Goal: Task Accomplishment & Management: Manage account settings

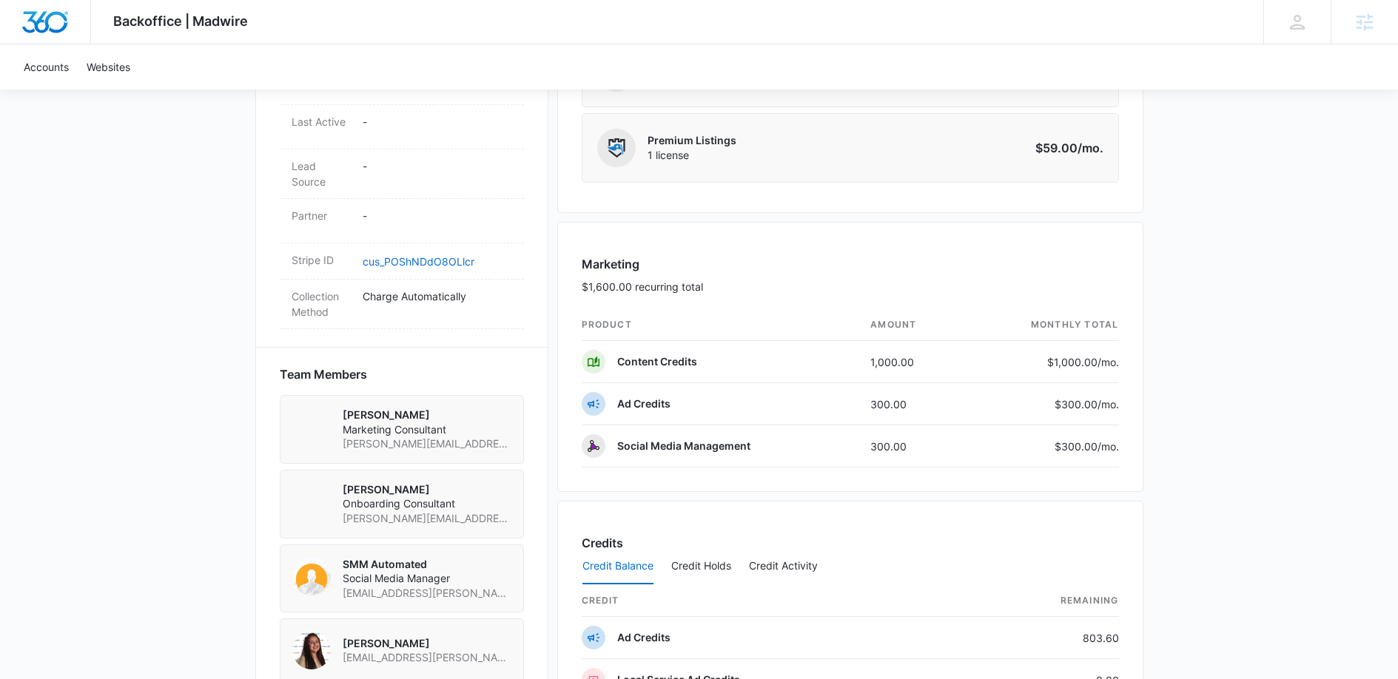
scroll to position [1039, 0]
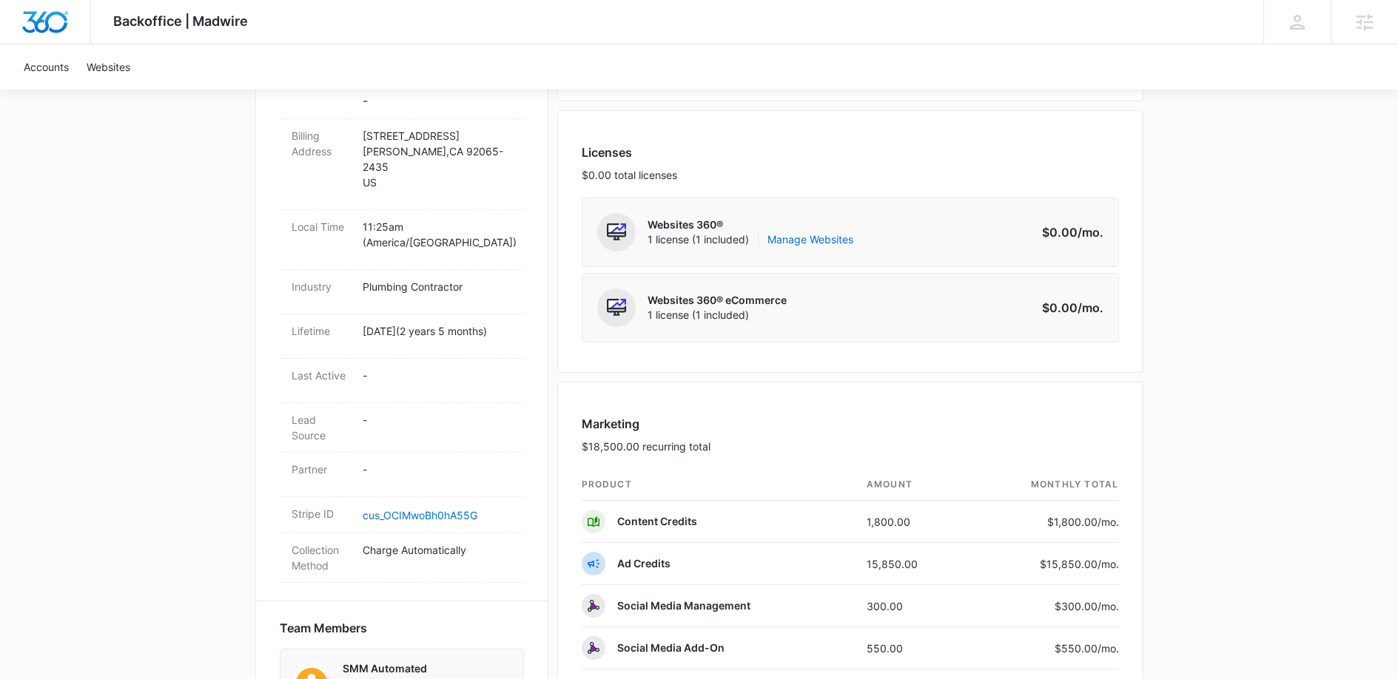
scroll to position [608, 0]
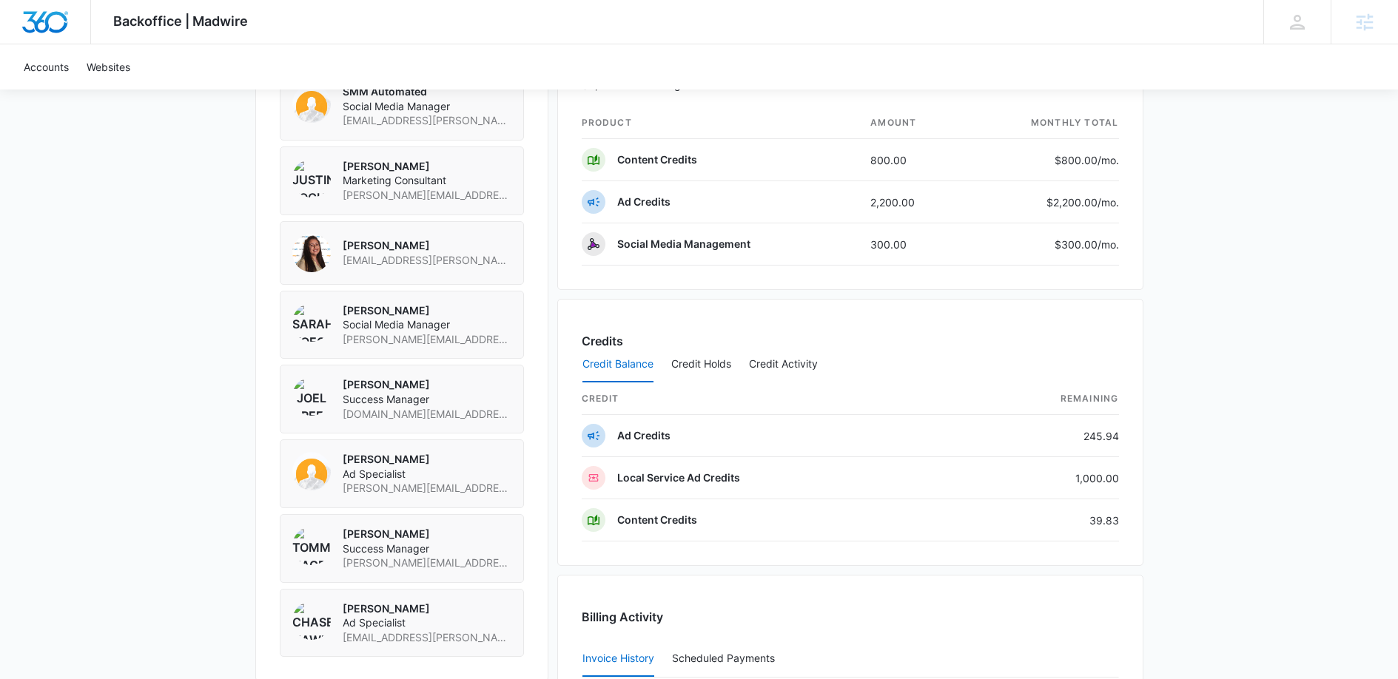
scroll to position [1426, 0]
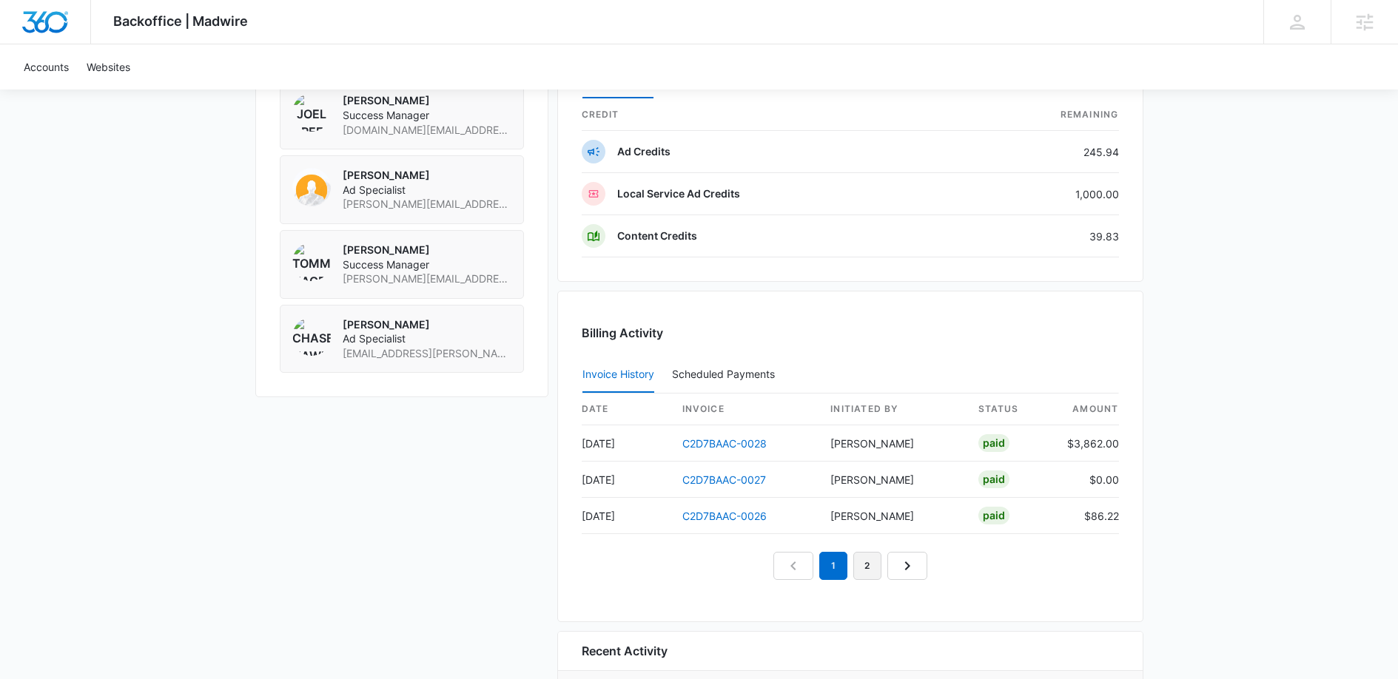
click at [862, 562] on link "2" at bounding box center [867, 566] width 28 height 28
click at [880, 569] on link "3" at bounding box center [884, 566] width 28 height 28
click at [836, 571] on link "2" at bounding box center [833, 566] width 28 height 28
click at [812, 570] on link "1" at bounding box center [799, 566] width 28 height 28
click at [727, 436] on td "C2D7BAAC-0028" at bounding box center [744, 443] width 149 height 36
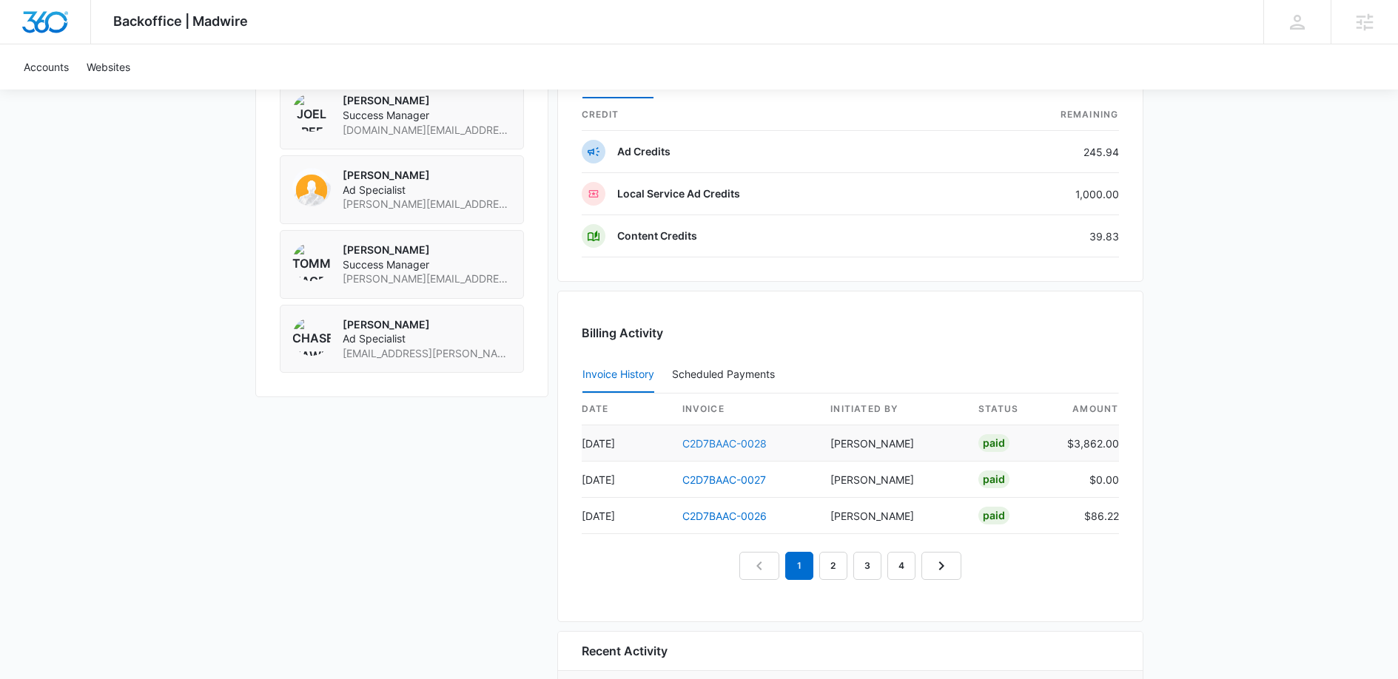
click at [727, 439] on link "C2D7BAAC-0028" at bounding box center [724, 443] width 84 height 13
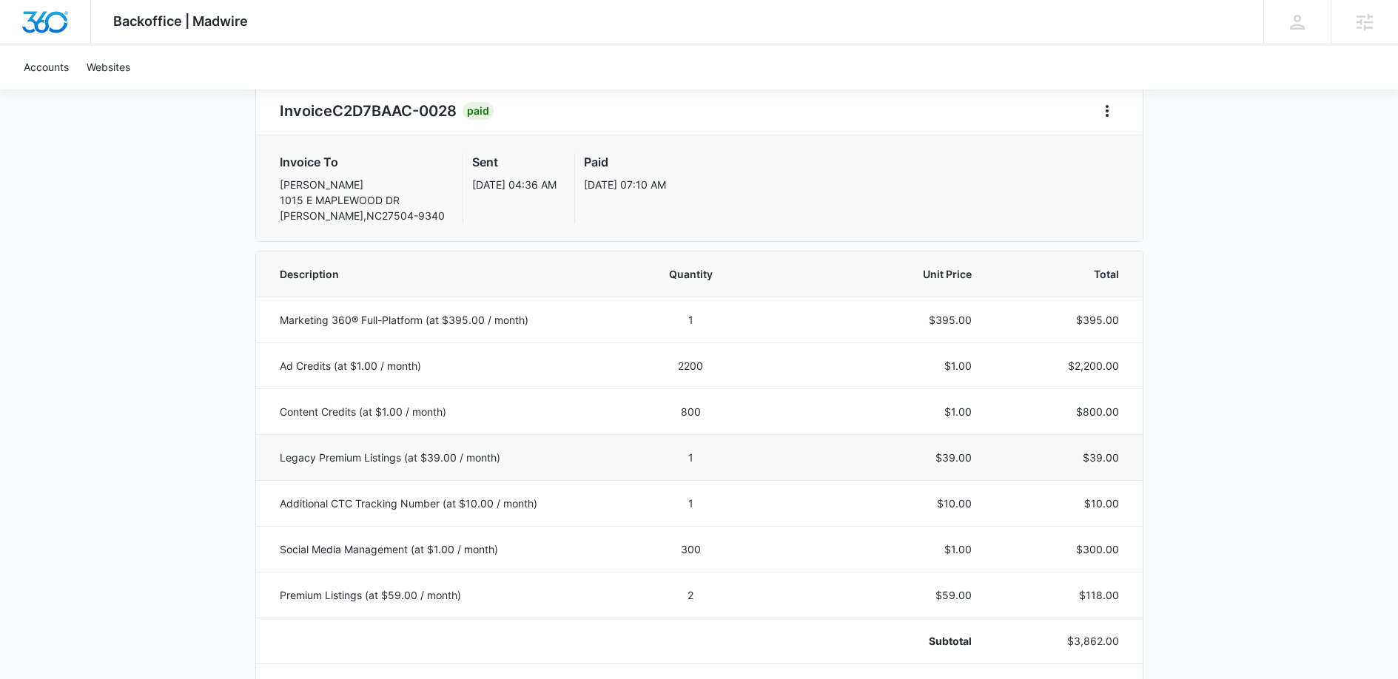
scroll to position [152, 0]
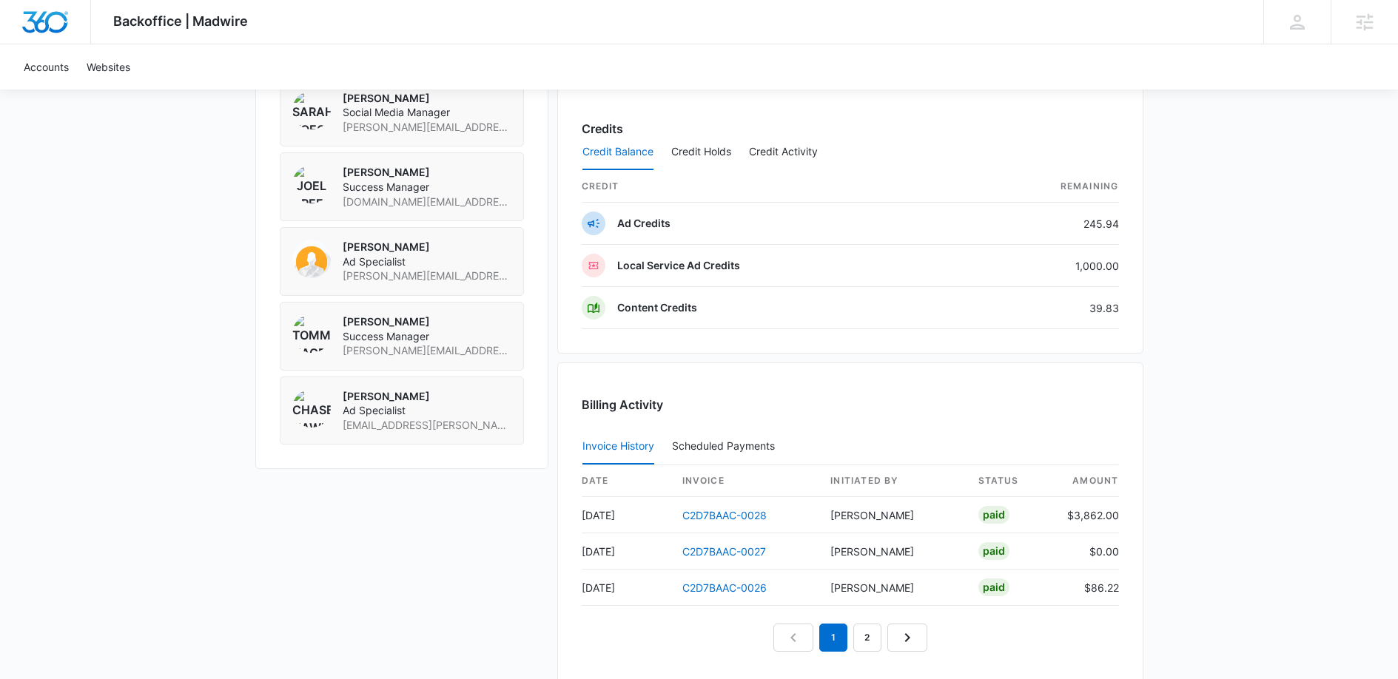
scroll to position [1356, 0]
click at [729, 553] on link "C2D7BAAC-0027" at bounding box center [724, 550] width 84 height 13
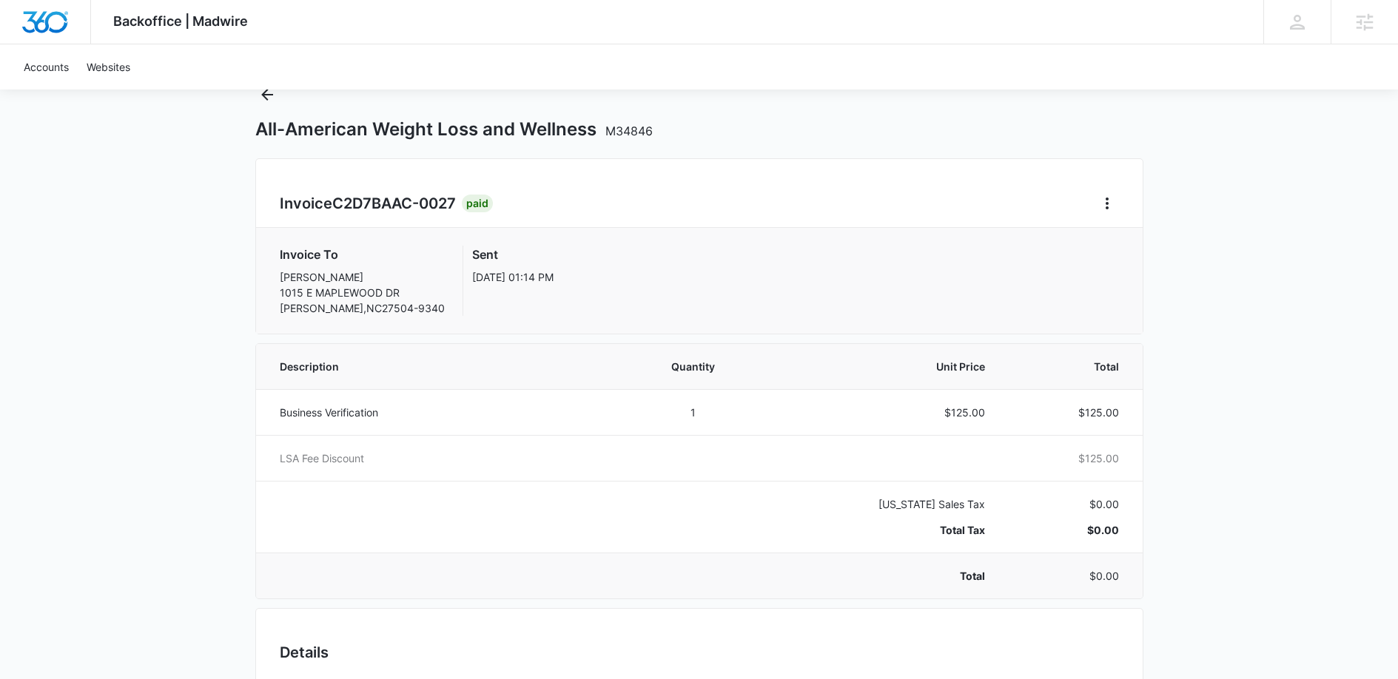
scroll to position [88, 0]
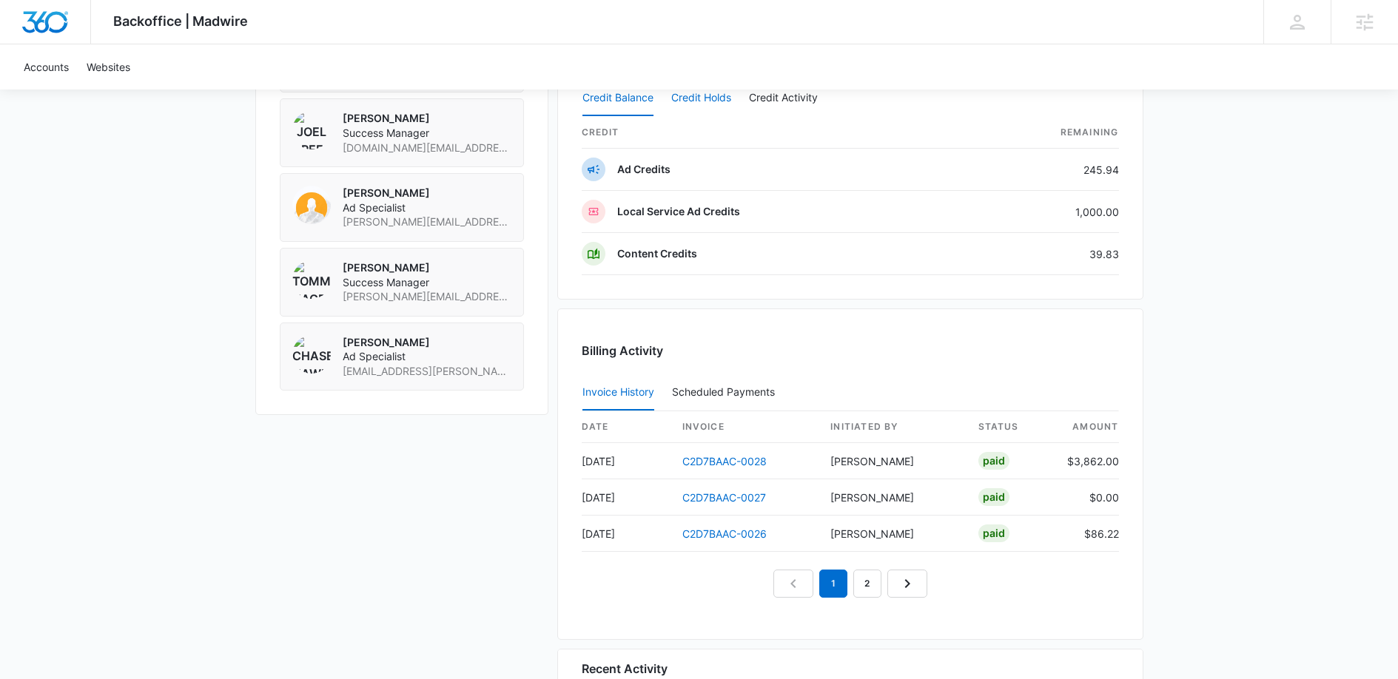
scroll to position [1407, 0]
click at [720, 538] on link "C2D7BAAC-0026" at bounding box center [724, 535] width 84 height 13
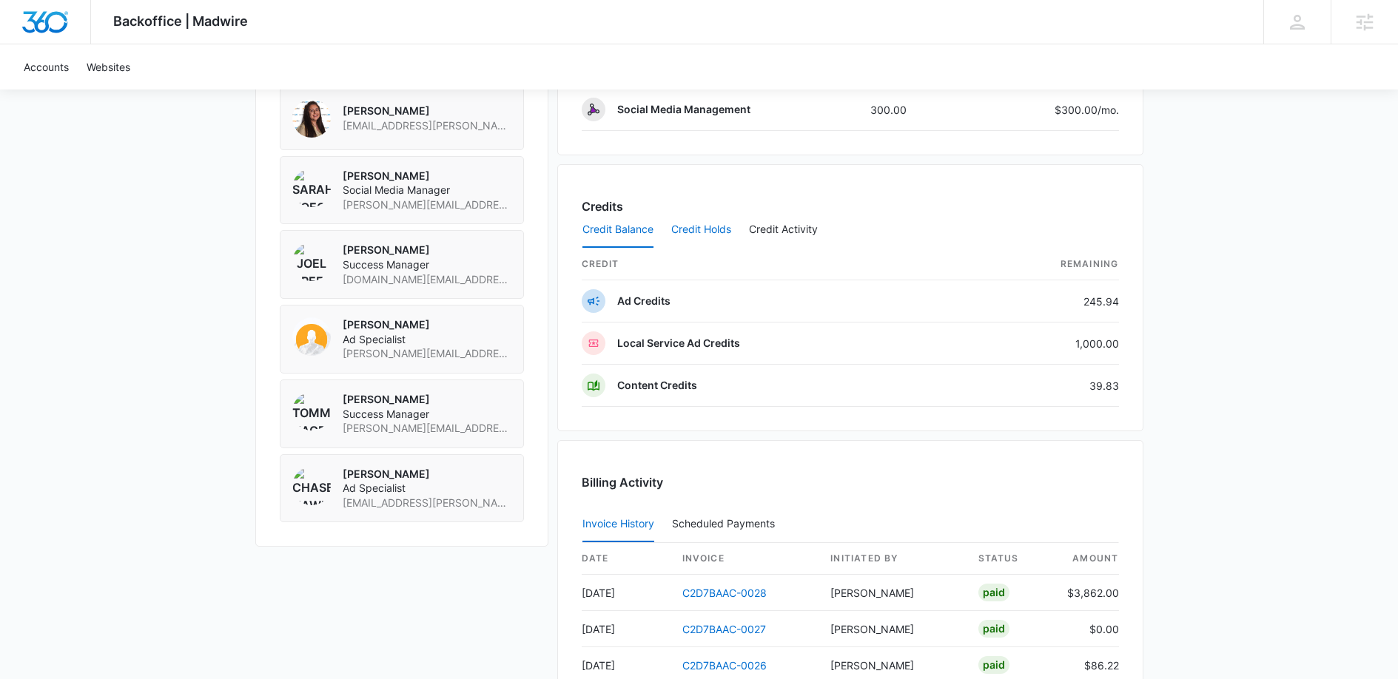
scroll to position [1558, 0]
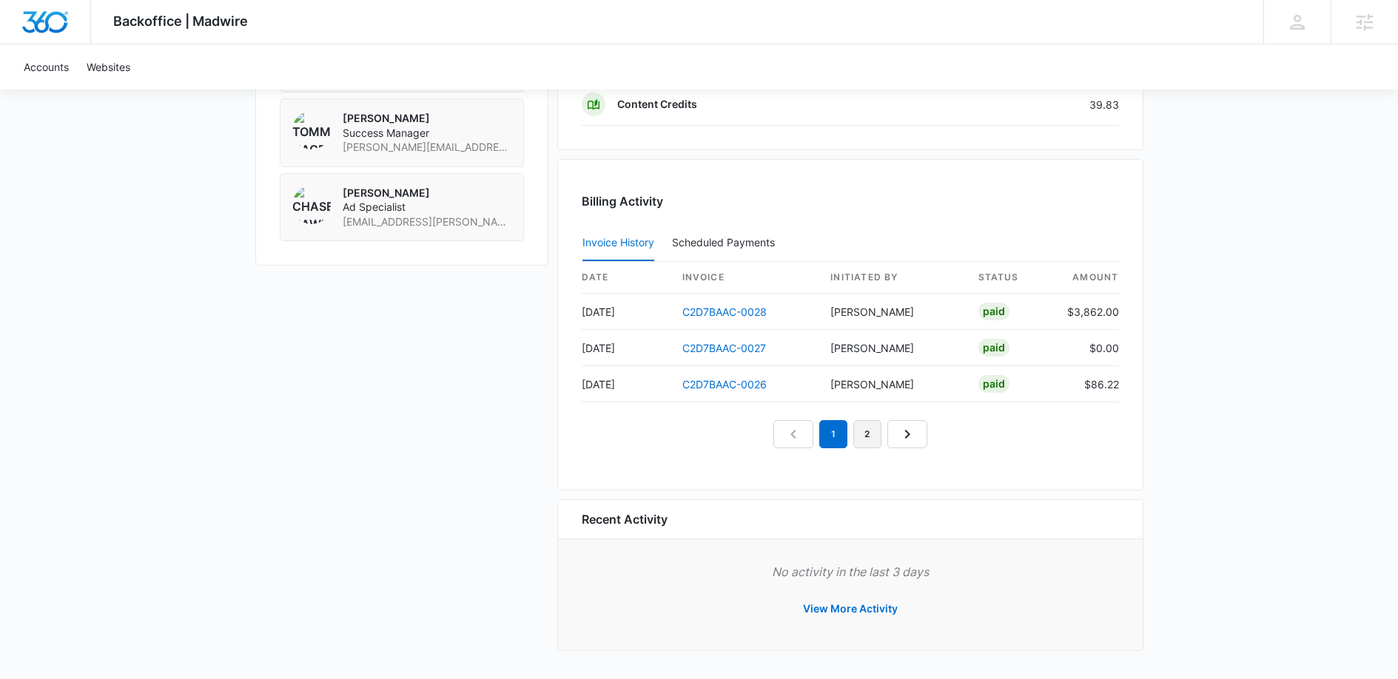
click at [867, 432] on link "2" at bounding box center [867, 434] width 28 height 28
click at [751, 314] on link "C2D7BAAC-0025" at bounding box center [724, 312] width 84 height 13
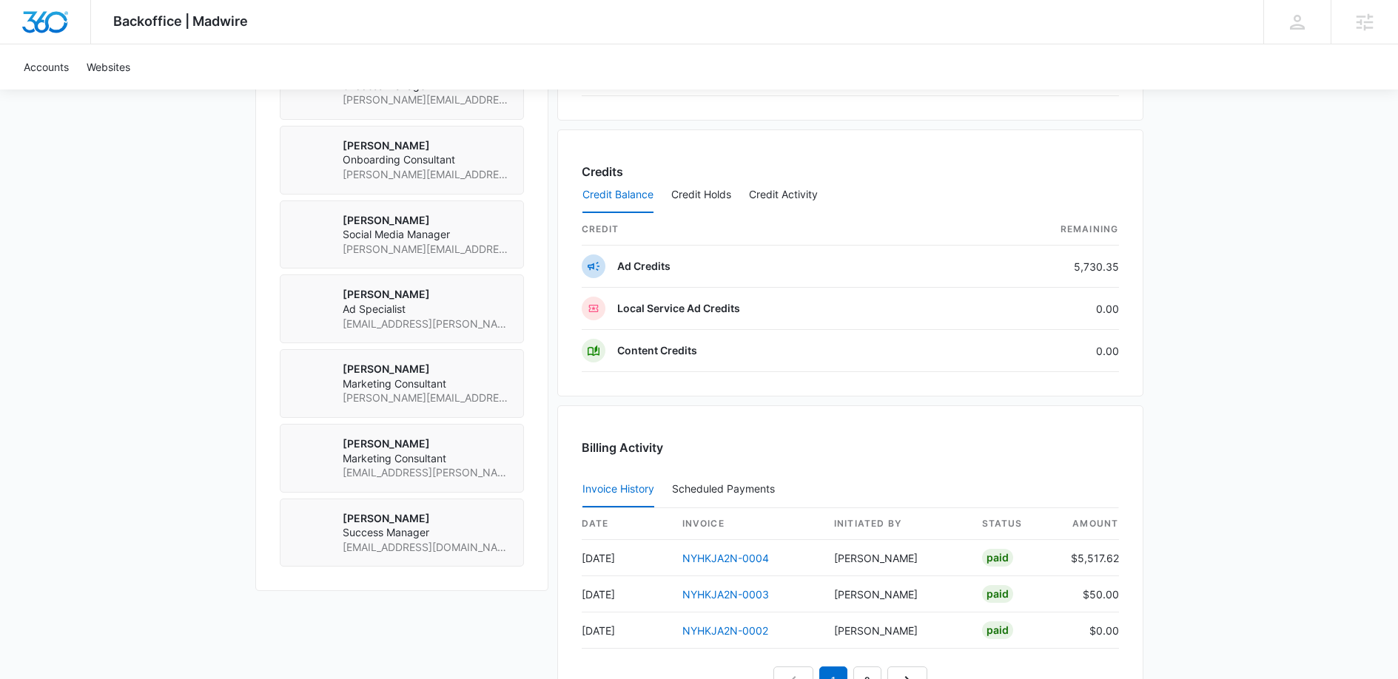
scroll to position [1167, 0]
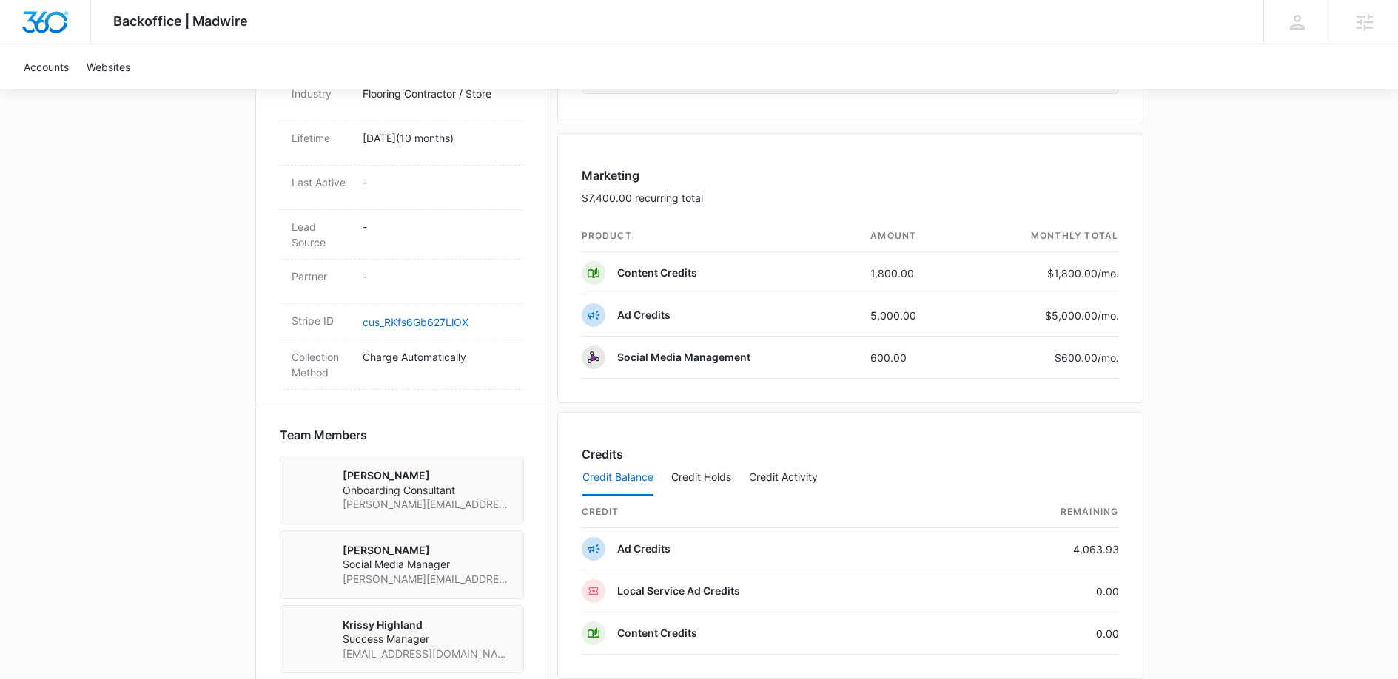
scroll to position [801, 0]
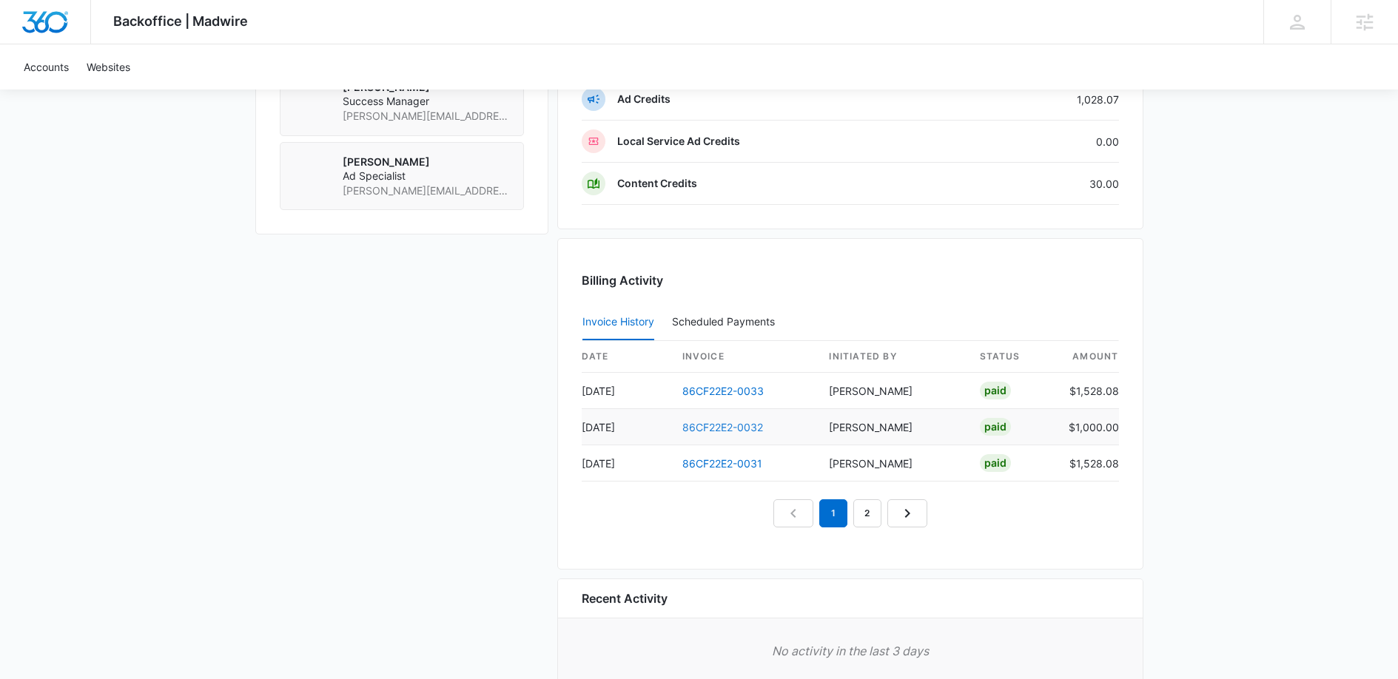
scroll to position [1290, 0]
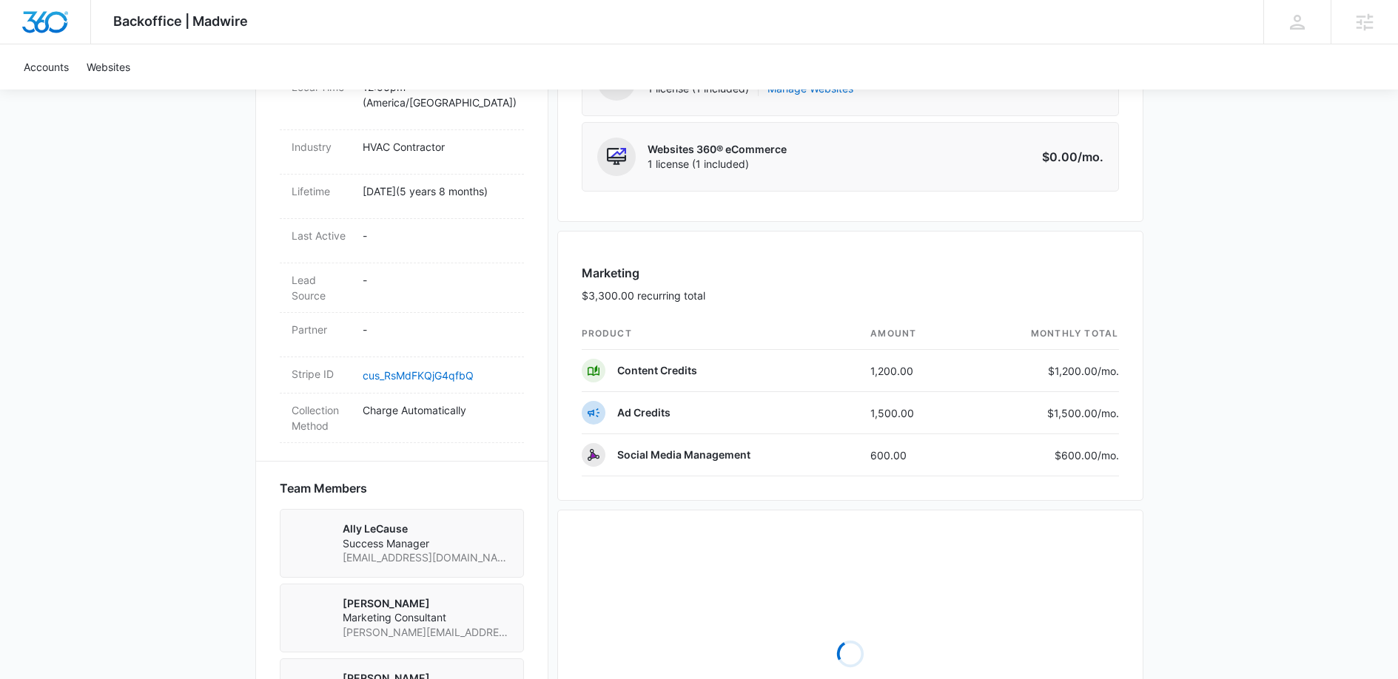
scroll to position [724, 0]
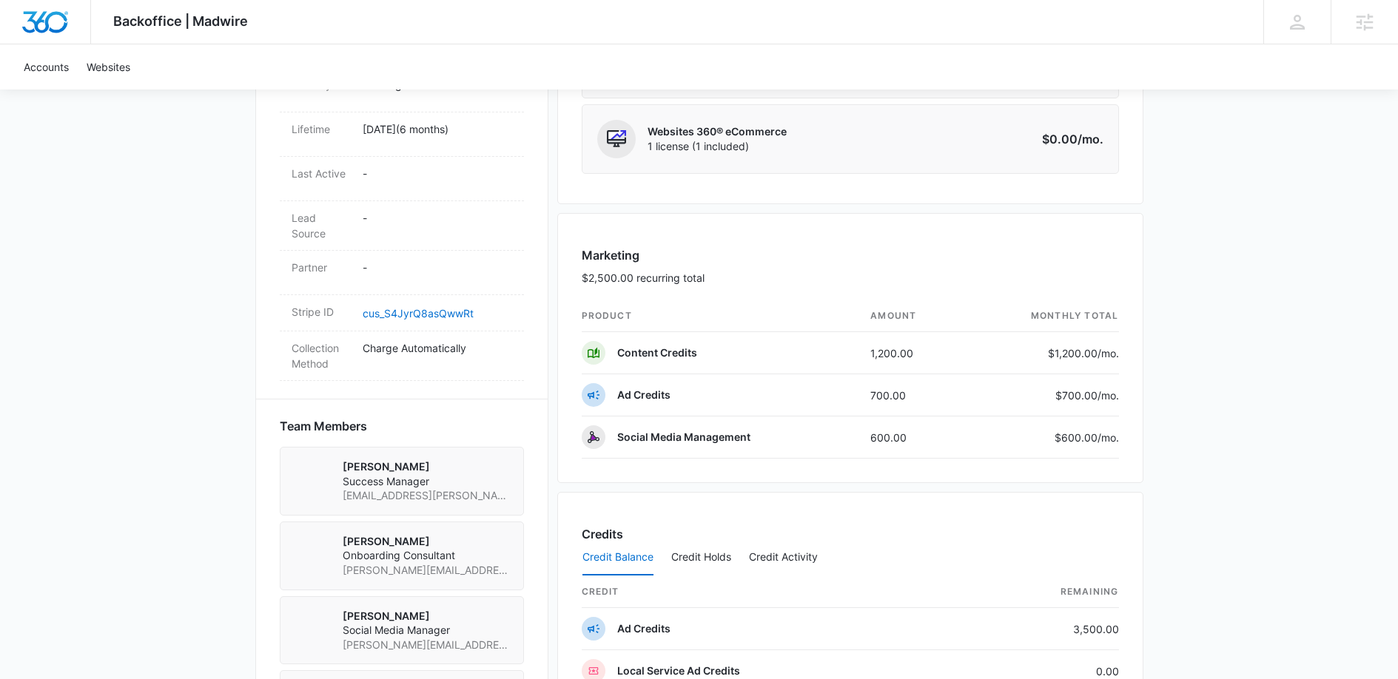
scroll to position [781, 0]
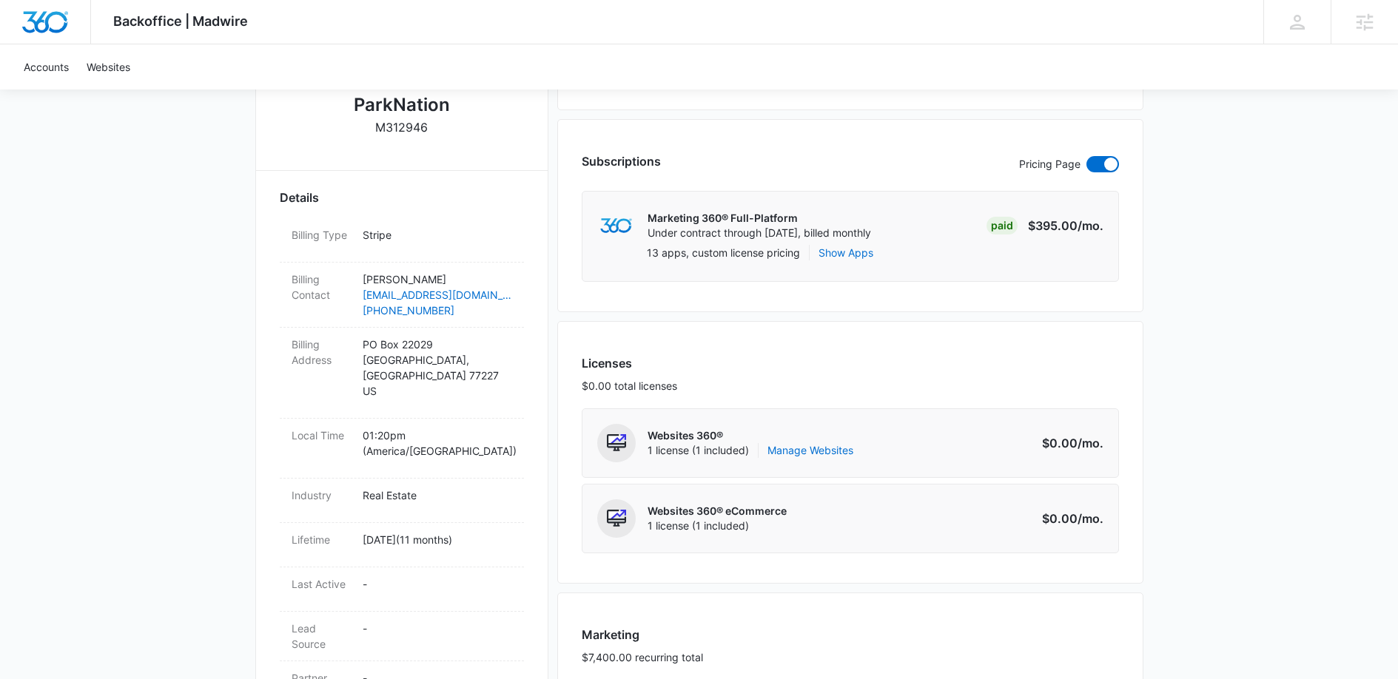
scroll to position [644, 0]
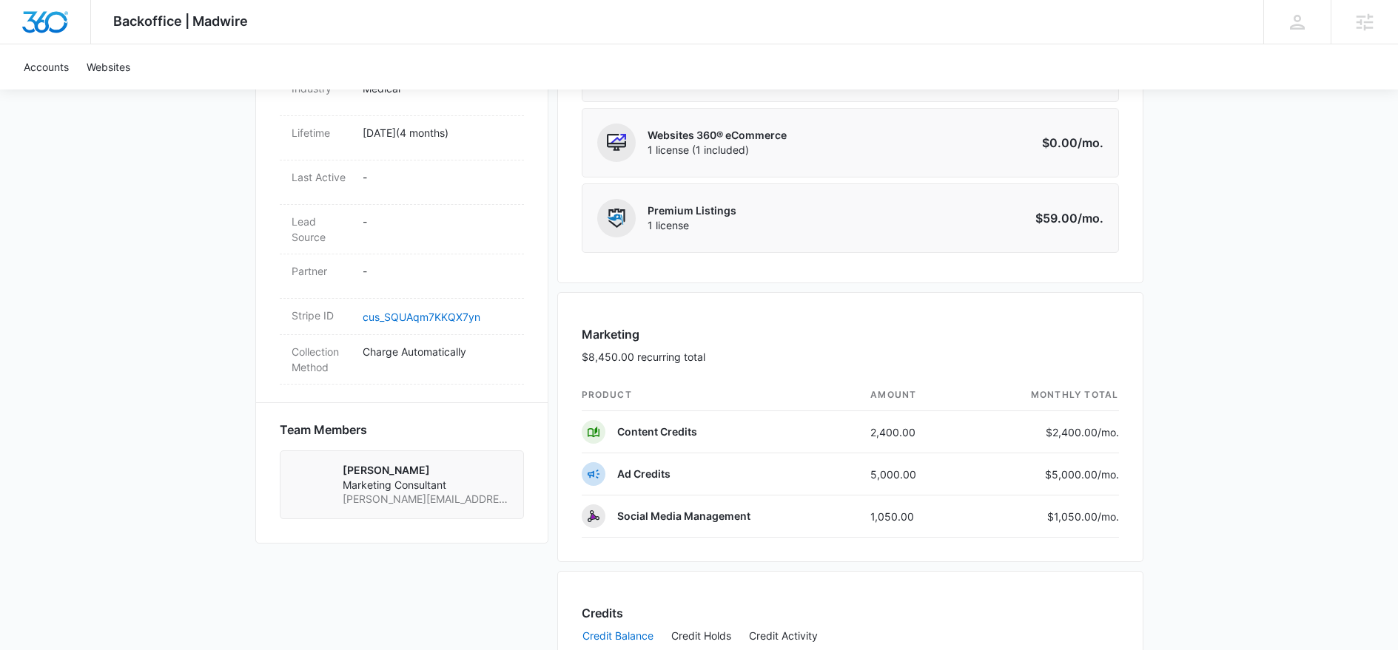
scroll to position [843, 0]
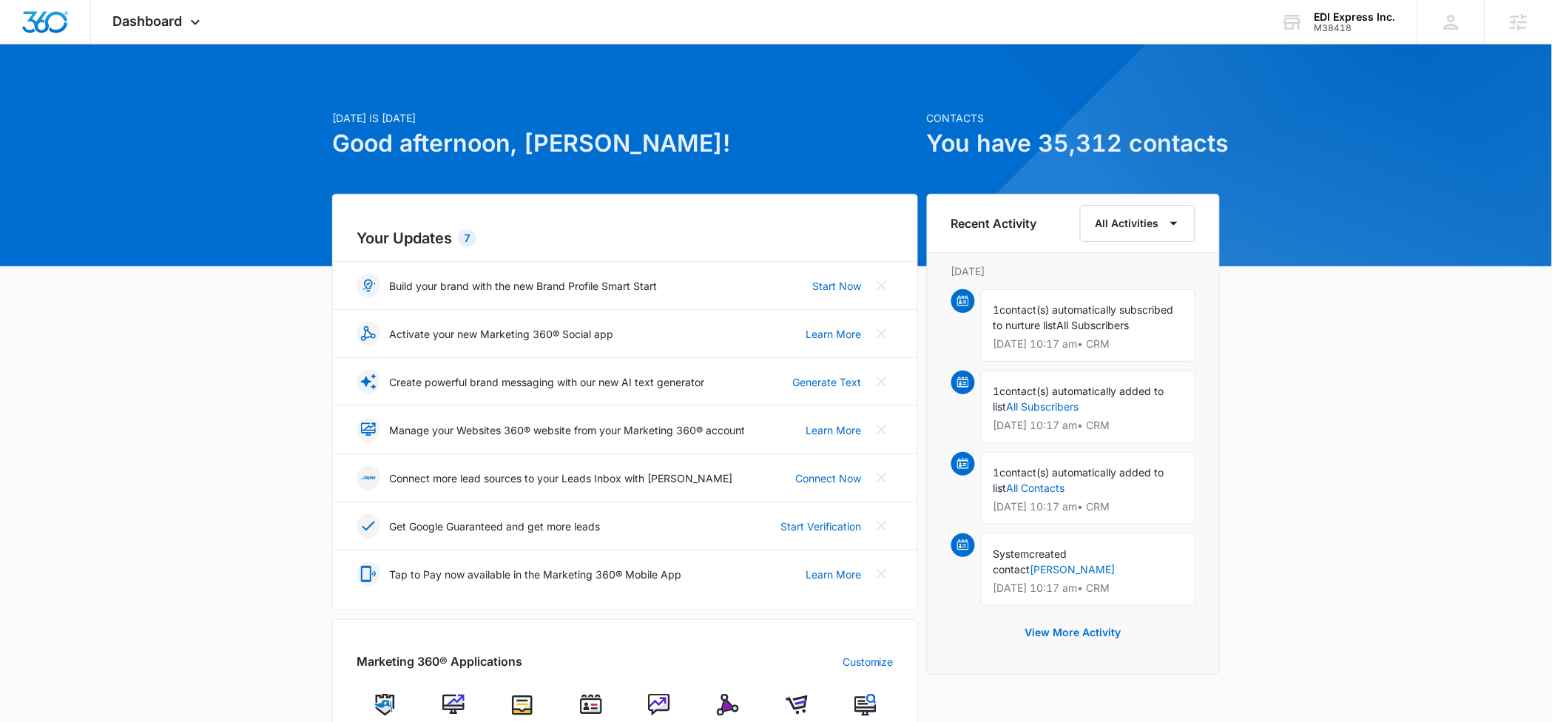
click at [735, 696] on img at bounding box center [728, 705] width 22 height 22
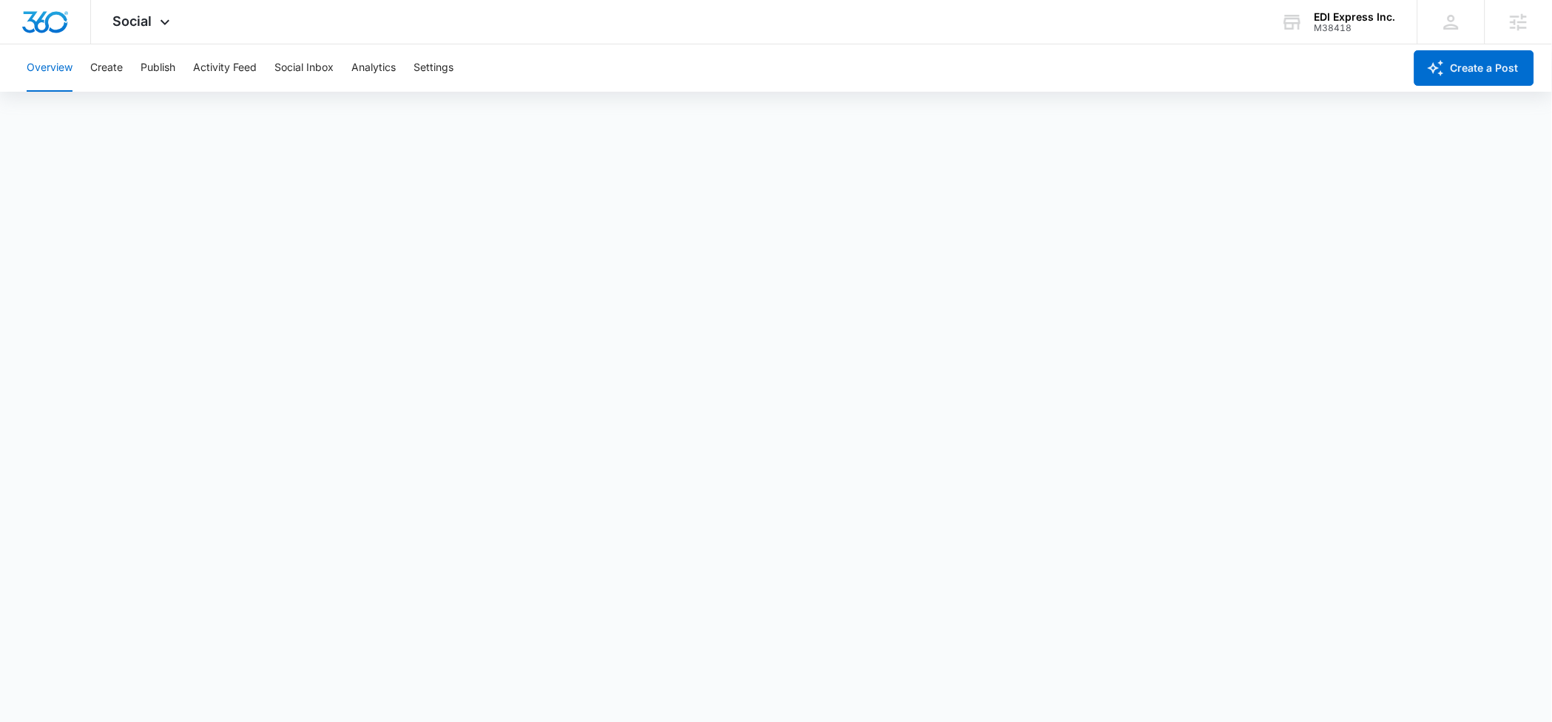
click at [68, 80] on button "Overview" at bounding box center [50, 67] width 46 height 47
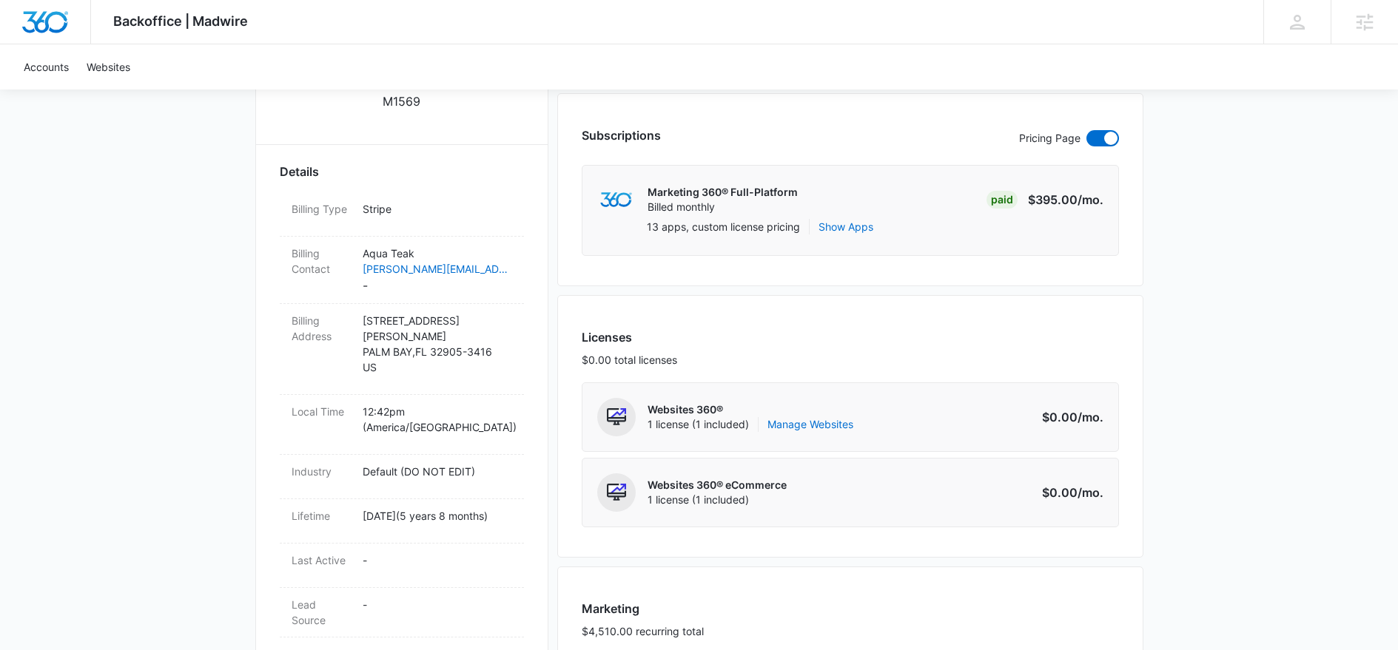
scroll to position [663, 0]
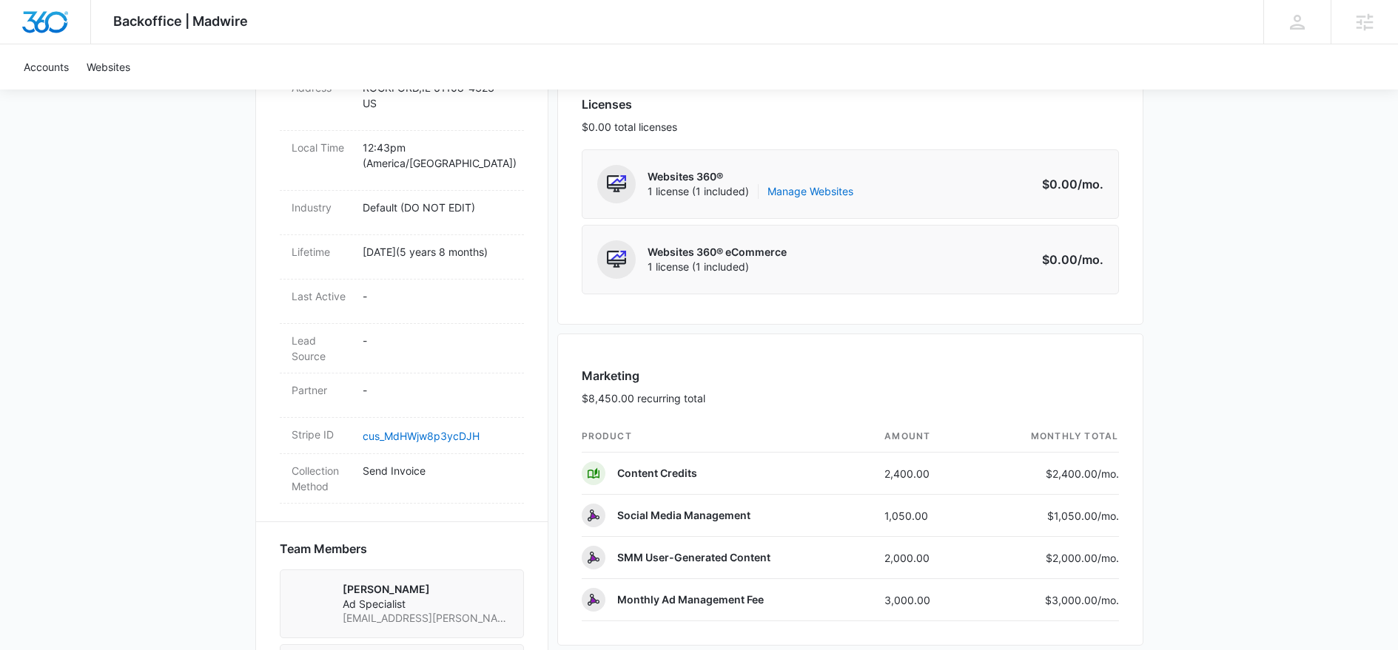
scroll to position [742, 0]
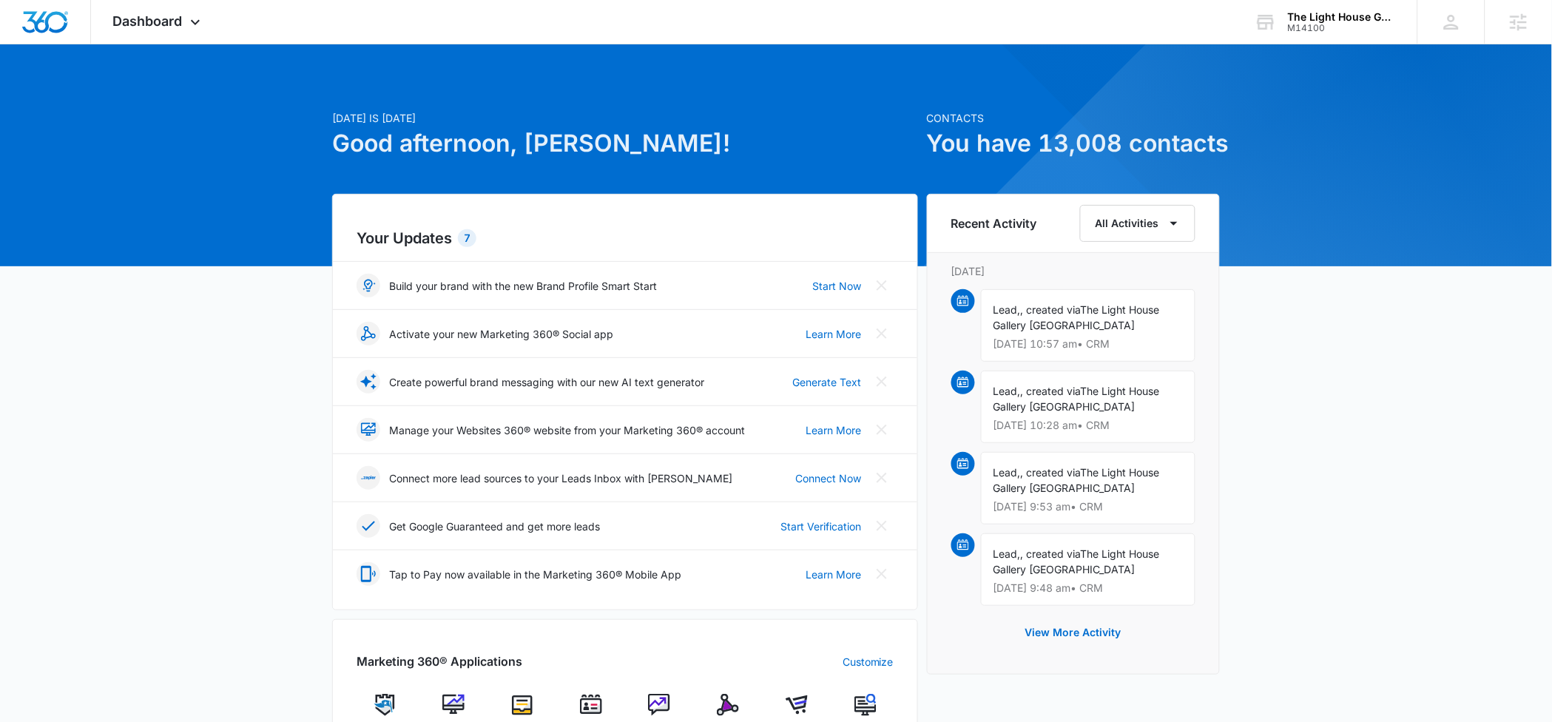
click at [724, 699] on img at bounding box center [728, 705] width 22 height 22
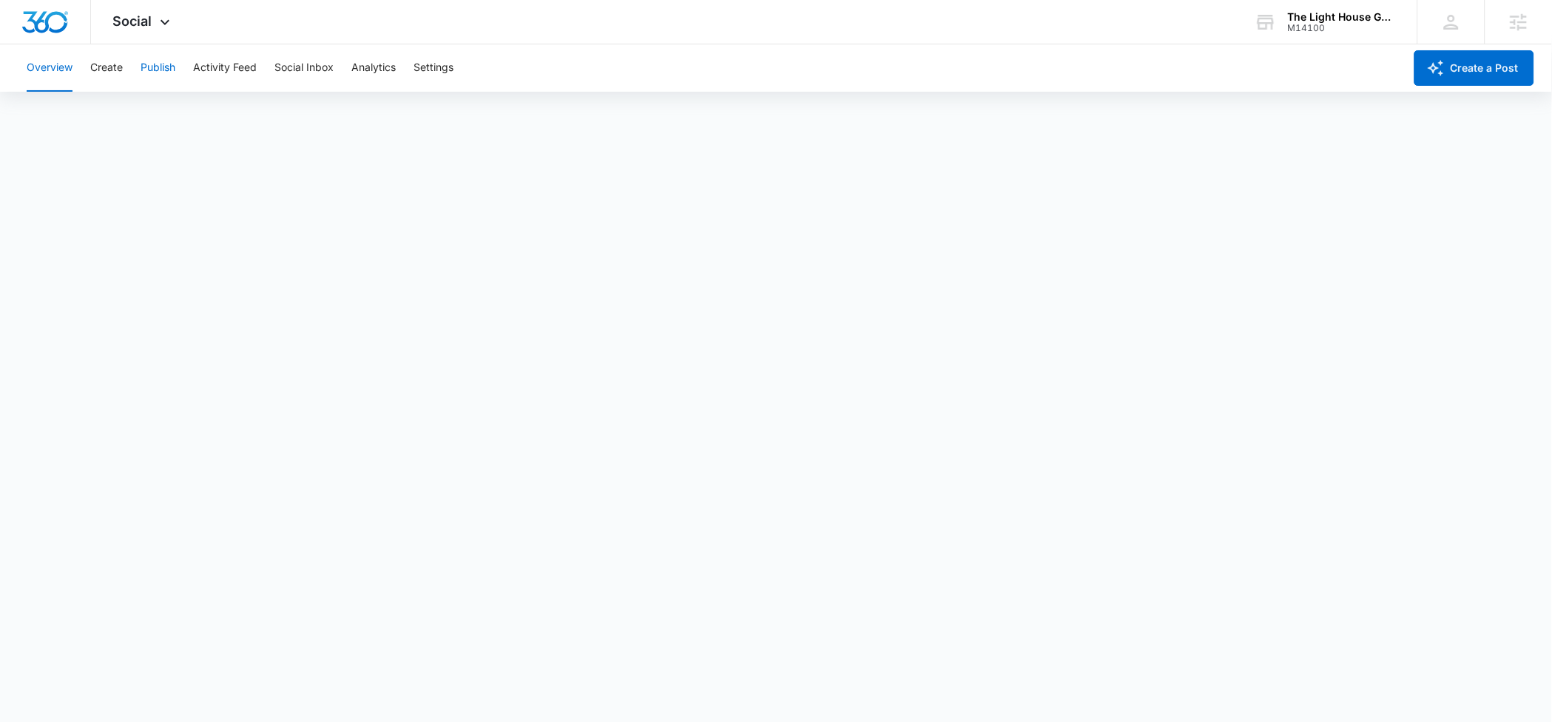
click at [145, 69] on button "Publish" at bounding box center [158, 67] width 35 height 47
click at [109, 109] on button "Schedules" at bounding box center [113, 112] width 50 height 41
click at [73, 121] on div "Calendar Schedules" at bounding box center [776, 112] width 1517 height 41
click at [53, 117] on button "Calendar" at bounding box center [49, 112] width 44 height 41
